Goal: Information Seeking & Learning: Find specific fact

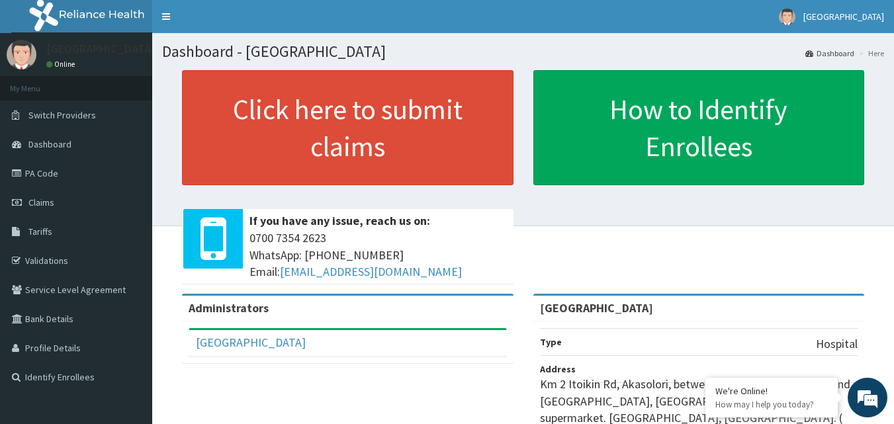
click at [41, 239] on link "Tariffs" at bounding box center [76, 231] width 152 height 29
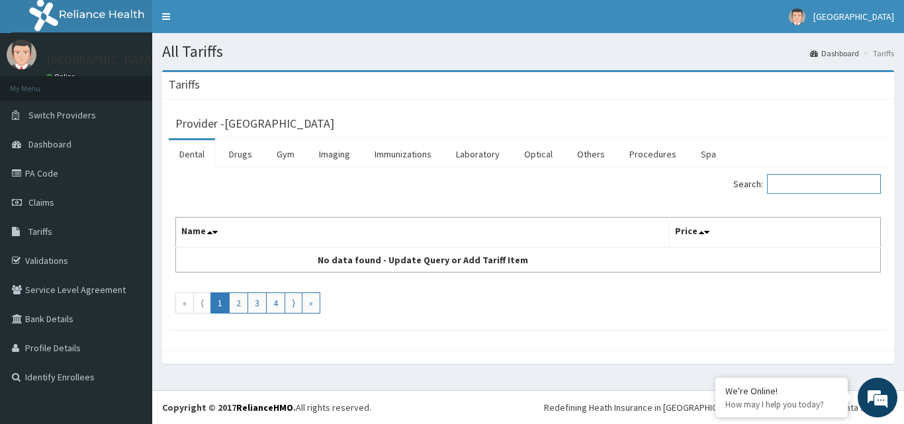
click at [828, 190] on input "Search:" at bounding box center [824, 184] width 114 height 20
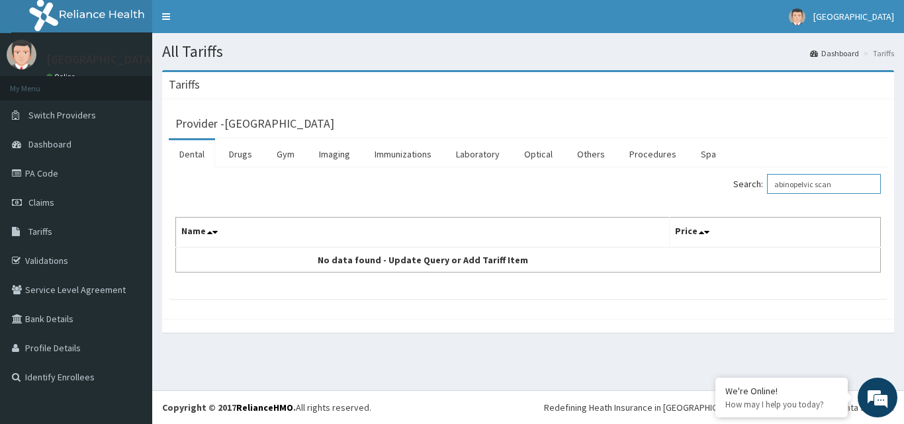
type input "abinopelvic scan"
click at [341, 159] on link "Imaging" at bounding box center [334, 154] width 52 height 28
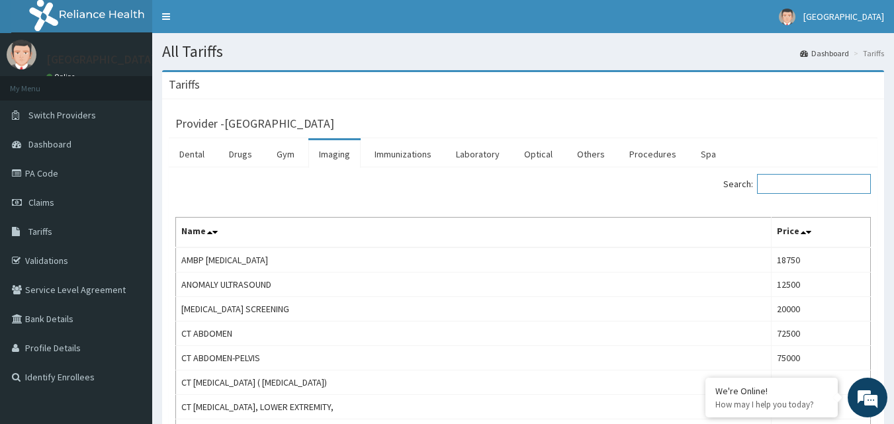
click at [828, 185] on input "Search:" at bounding box center [814, 184] width 114 height 20
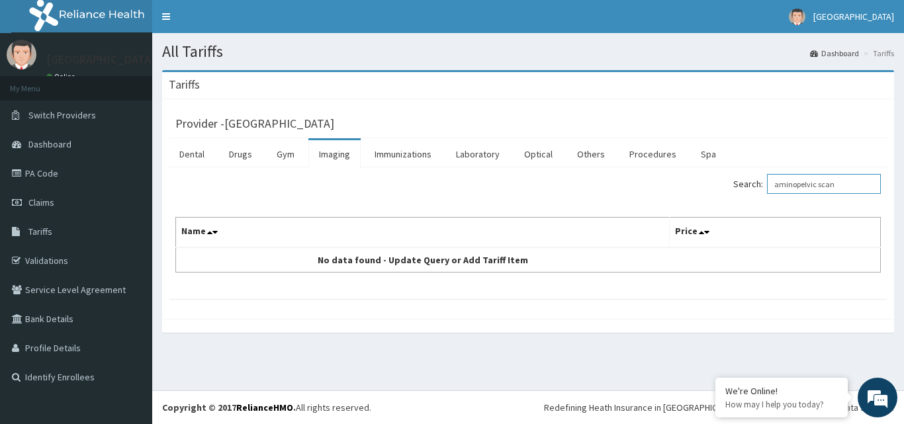
click at [805, 189] on input "aminopelvic scan" at bounding box center [824, 184] width 114 height 20
drag, startPoint x: 805, startPoint y: 189, endPoint x: 549, endPoint y: 290, distance: 275.5
click at [549, 290] on div "Search: aminopelvic scan Name Price No data found - Update Query or Add Tariff …" at bounding box center [528, 233] width 718 height 132
click at [804, 183] on input "aminopelvic scan" at bounding box center [824, 184] width 114 height 20
click at [788, 182] on input "opelvic scan" at bounding box center [824, 184] width 114 height 20
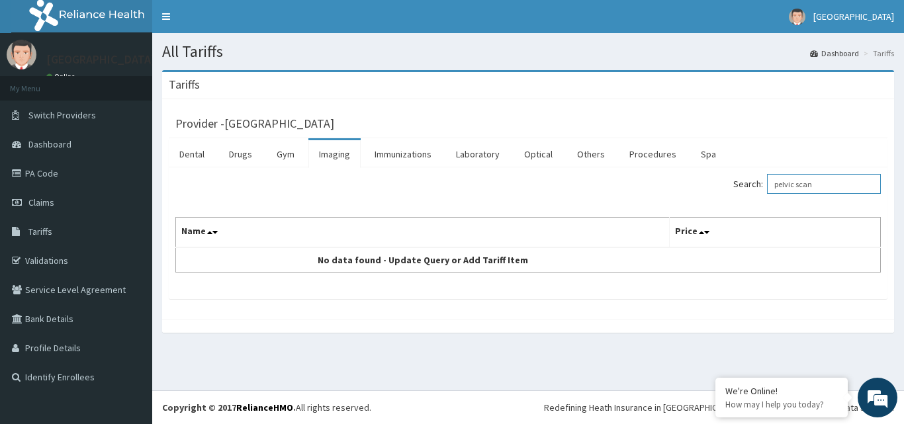
type input "pelvic scan"
click at [654, 155] on link "Procedures" at bounding box center [652, 154] width 68 height 28
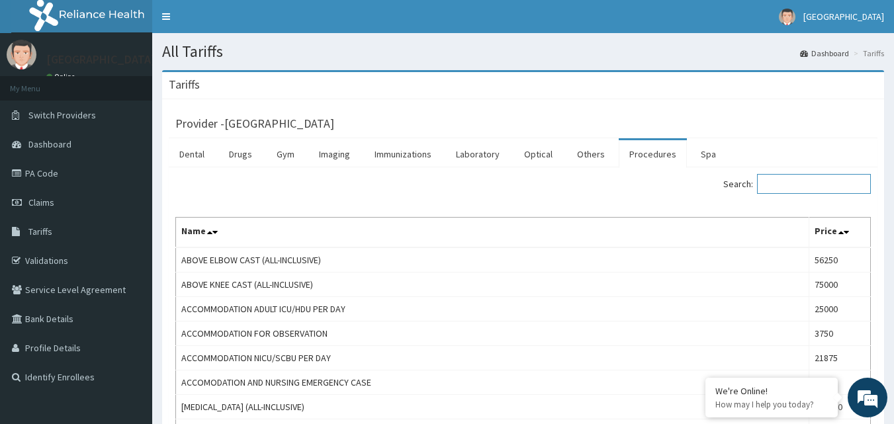
click at [780, 185] on input "Search:" at bounding box center [814, 184] width 114 height 20
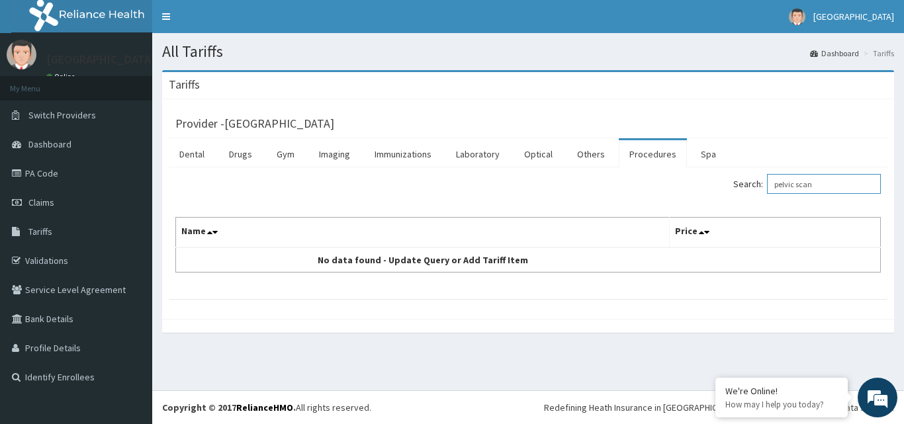
type input "pelvic scan"
click at [589, 153] on link "Others" at bounding box center [590, 154] width 49 height 28
click at [333, 154] on link "Imaging" at bounding box center [334, 154] width 52 height 28
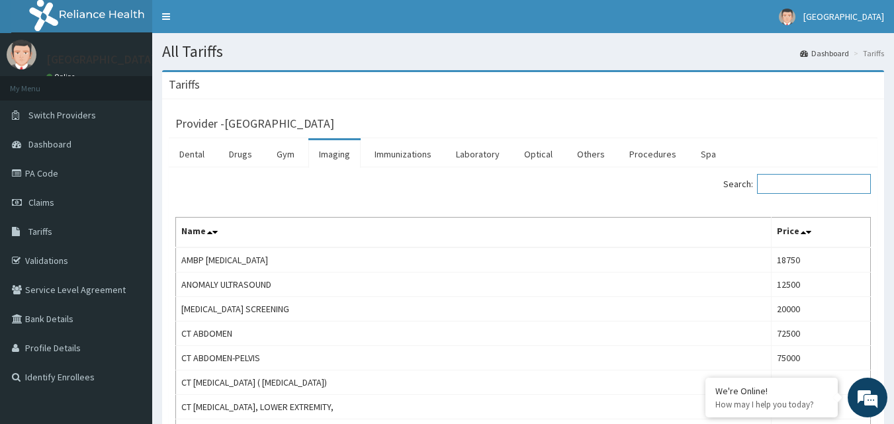
click at [786, 185] on input "Search:" at bounding box center [814, 184] width 114 height 20
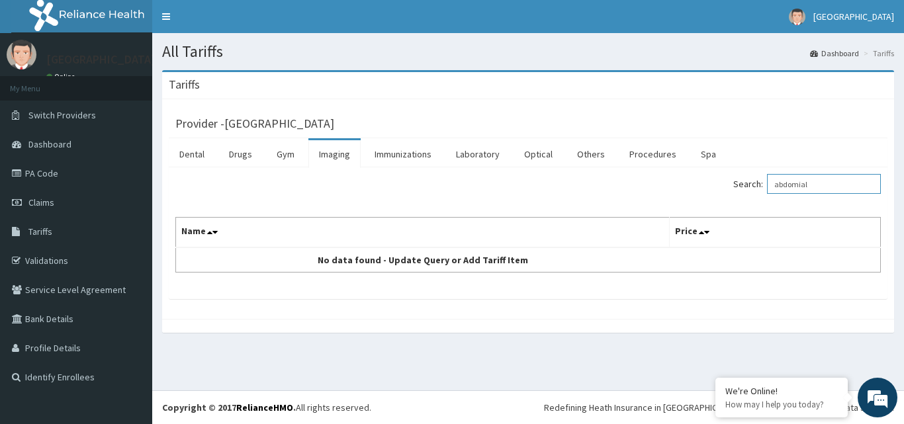
drag, startPoint x: 786, startPoint y: 185, endPoint x: 782, endPoint y: 171, distance: 13.8
click at [782, 171] on div "Search: abdomial Name Price No data found - Update Query or Add Tariff Item" at bounding box center [528, 233] width 718 height 132
click at [810, 181] on input "abdomial" at bounding box center [824, 184] width 114 height 20
click at [839, 184] on input "abdomnal" at bounding box center [824, 184] width 114 height 20
type input "a"
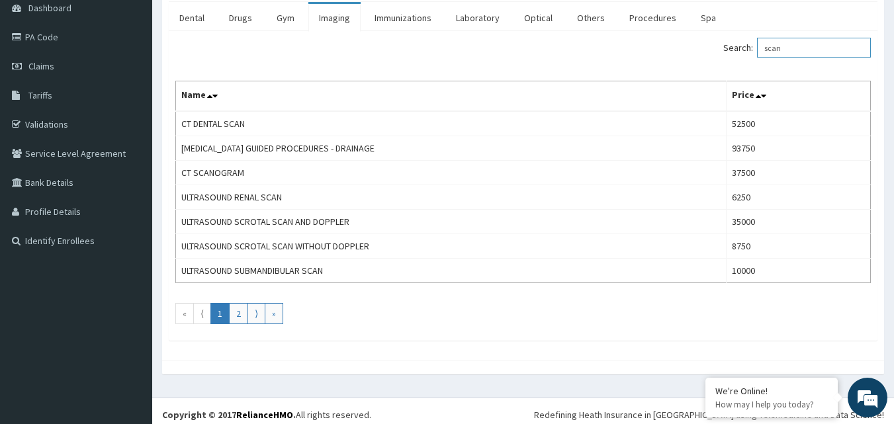
scroll to position [140, 0]
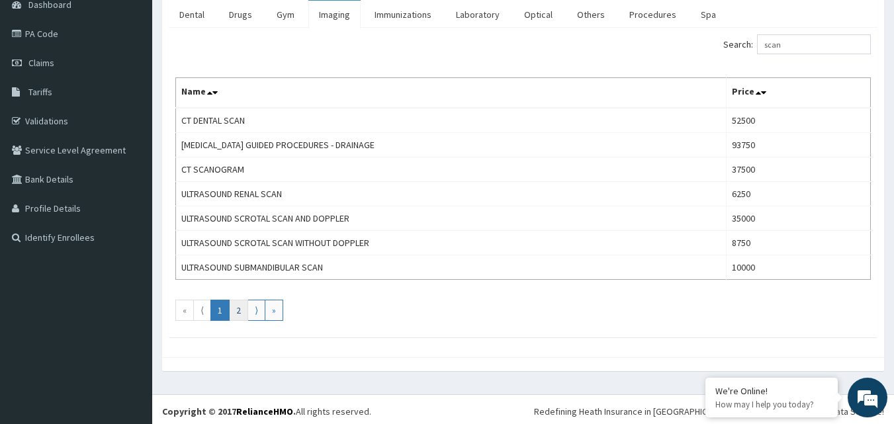
click at [237, 311] on link "2" at bounding box center [238, 310] width 19 height 21
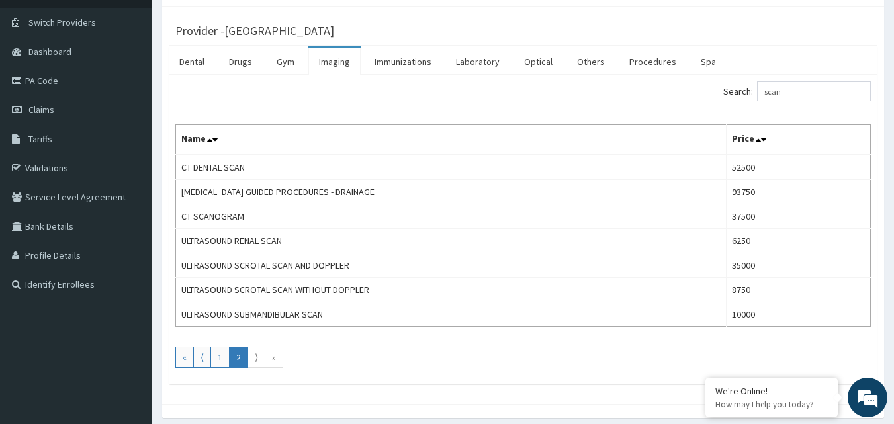
scroll to position [95, 0]
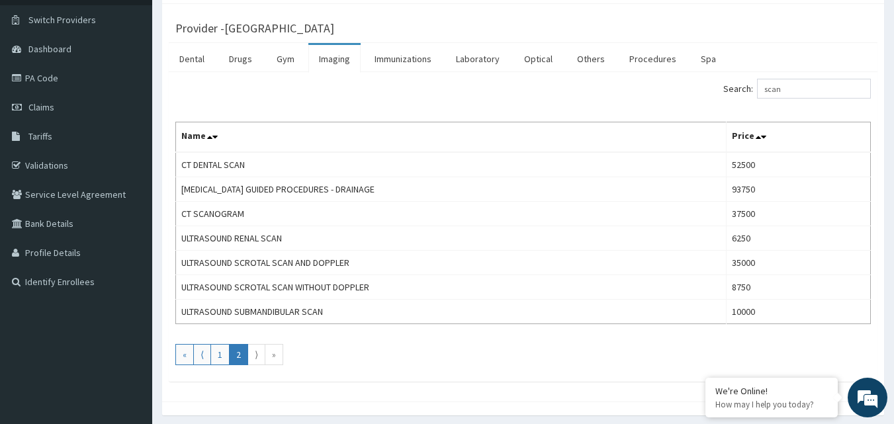
click at [258, 355] on link "⟩" at bounding box center [256, 354] width 18 height 21
click at [259, 366] on div "Search: scan Name Price CT DENTAL SCAN 52500 CT SCAN GUIDED PROCEDURES - DRAINA…" at bounding box center [523, 227] width 708 height 310
click at [805, 97] on input "scan" at bounding box center [814, 89] width 114 height 20
type input "s"
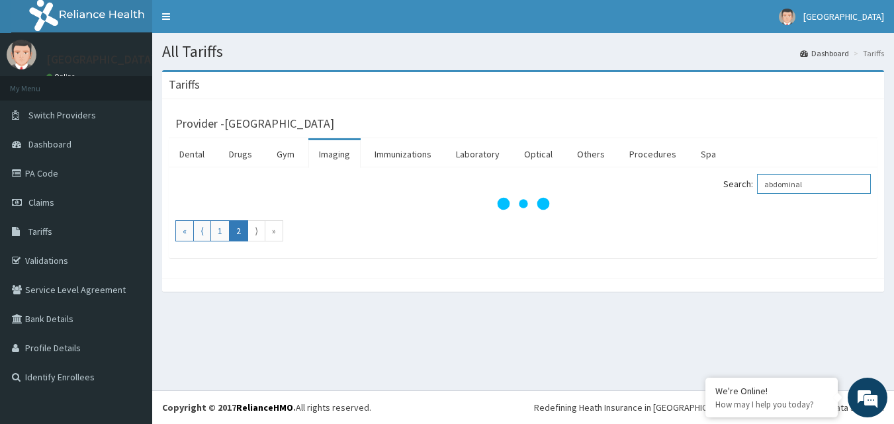
scroll to position [0, 0]
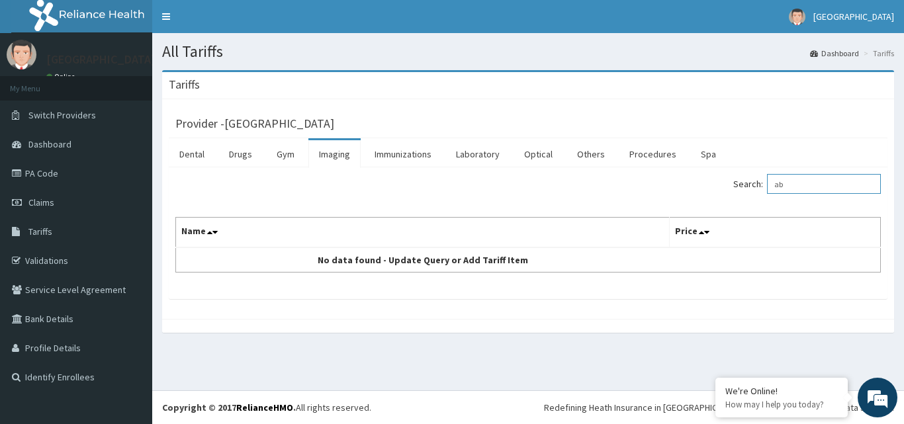
type input "a"
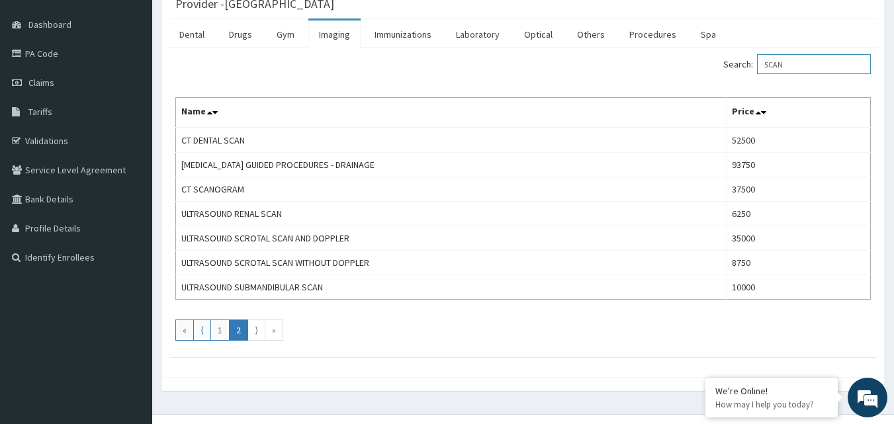
scroll to position [126, 0]
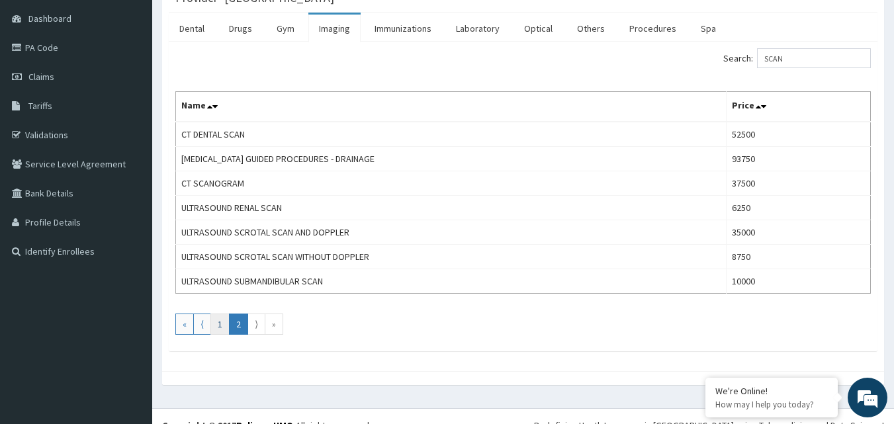
click at [220, 324] on link "1" at bounding box center [219, 324] width 19 height 21
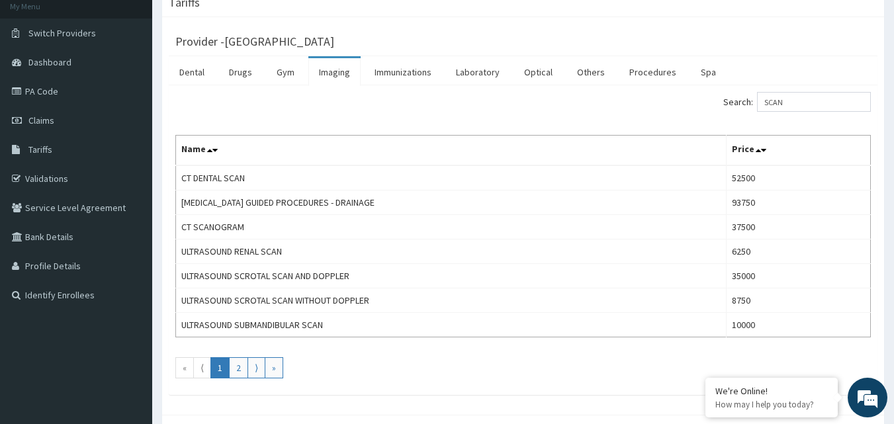
scroll to position [83, 0]
click at [238, 366] on link "2" at bounding box center [238, 366] width 19 height 21
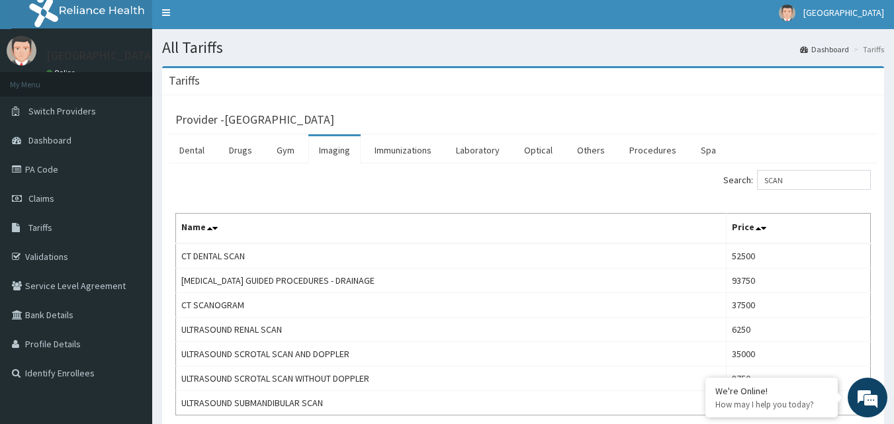
scroll to position [0, 0]
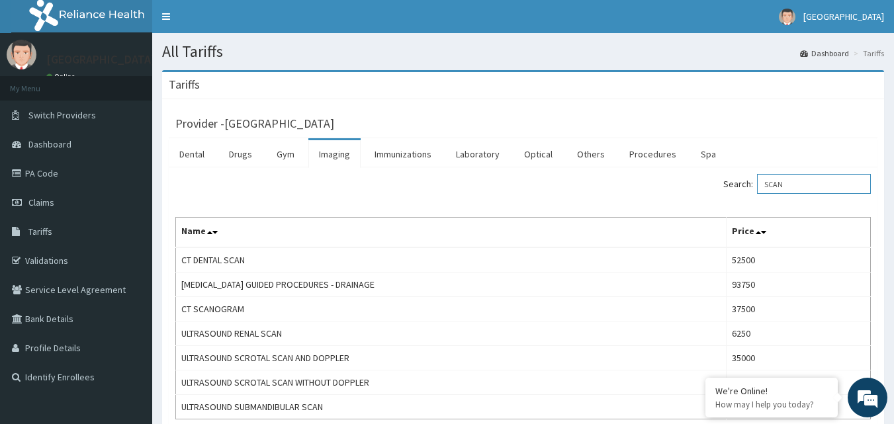
click at [819, 183] on input "SCAN" at bounding box center [814, 184] width 114 height 20
type input "S"
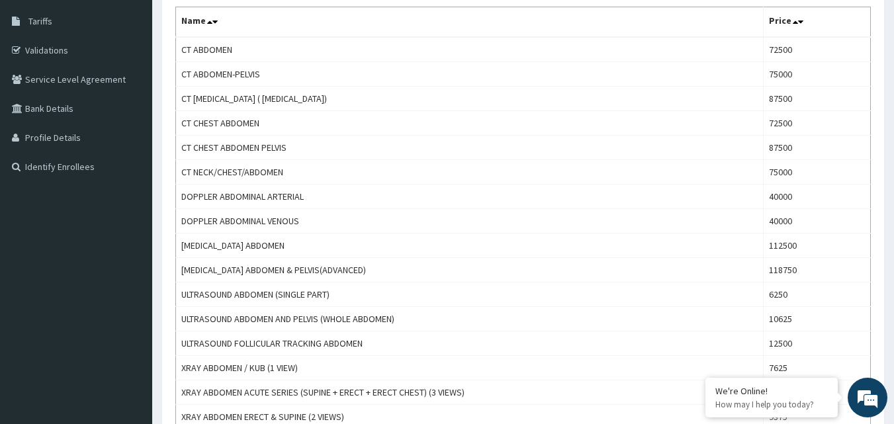
scroll to position [218, 0]
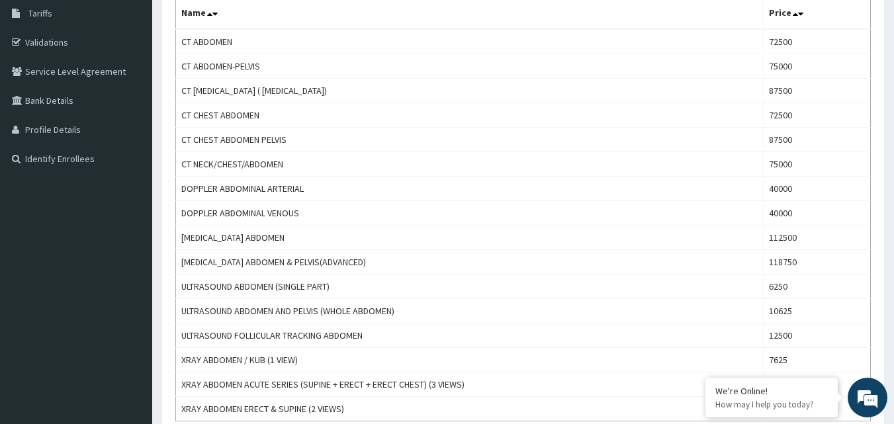
type input "Abdo"
click at [99, 318] on aside "LandMark Hospital Online My Menu Switch Providers Dashboard PA Code Claims Tari…" at bounding box center [76, 176] width 152 height 788
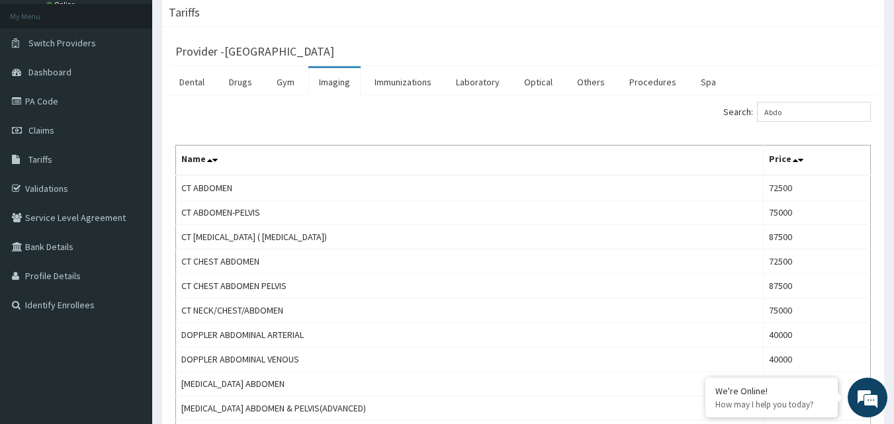
scroll to position [0, 0]
